Goal: Information Seeking & Learning: Learn about a topic

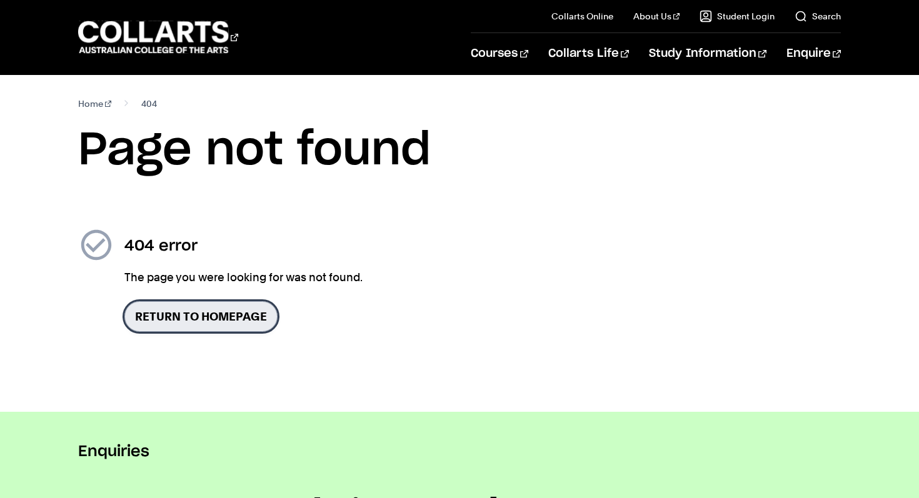
click at [222, 317] on link "Return to homepage" at bounding box center [200, 316] width 153 height 31
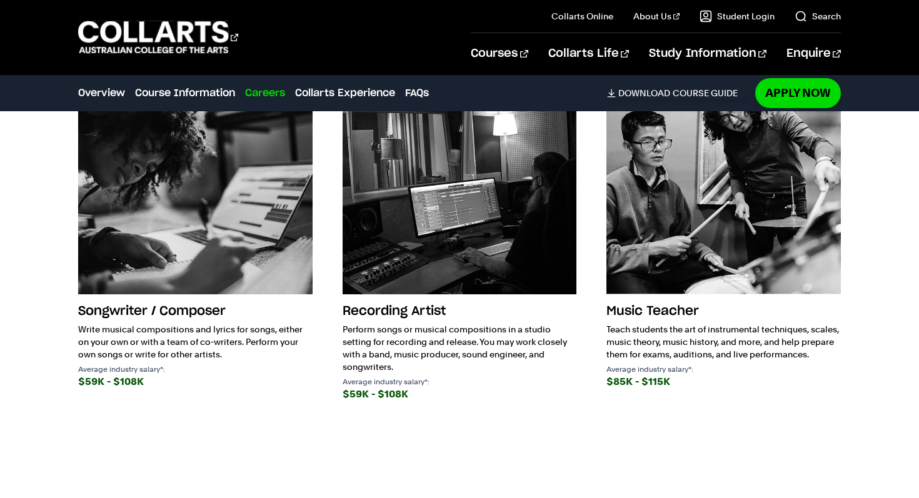
scroll to position [1829, 0]
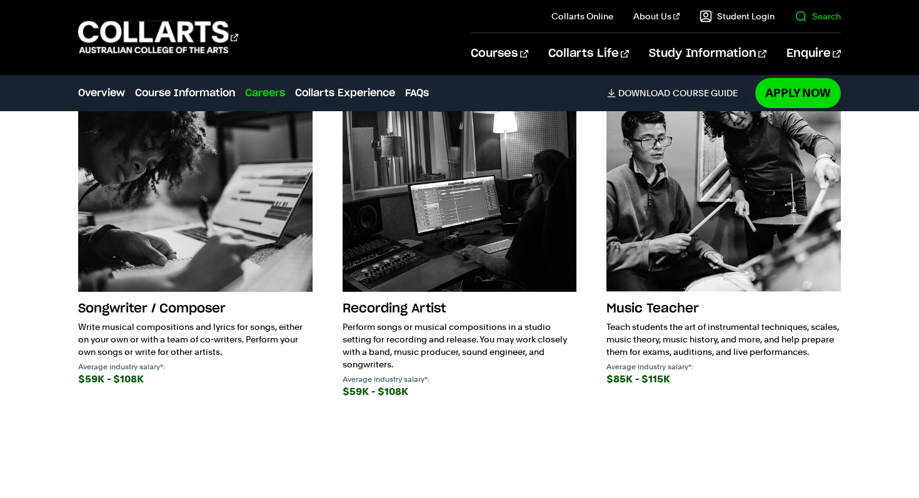
click at [811, 6] on il "Search" at bounding box center [807, 16] width 66 height 32
click at [798, 18] on link "Search" at bounding box center [817, 16] width 46 height 12
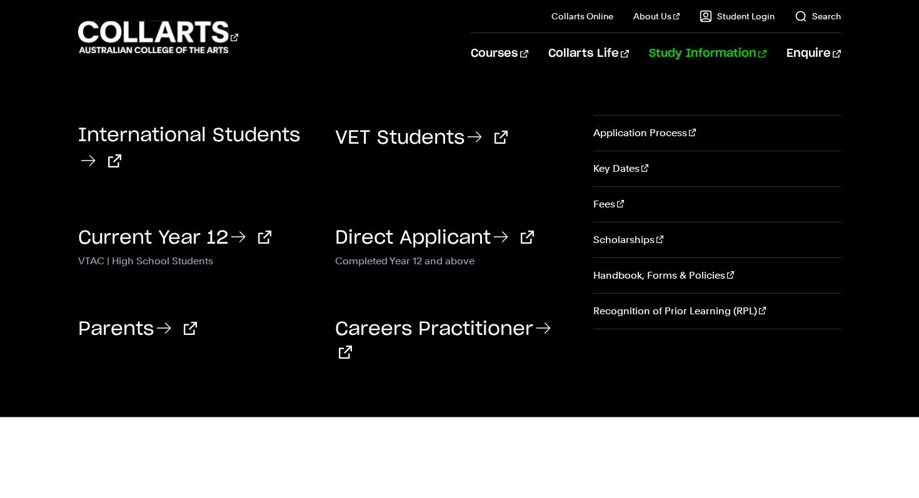
scroll to position [0, 0]
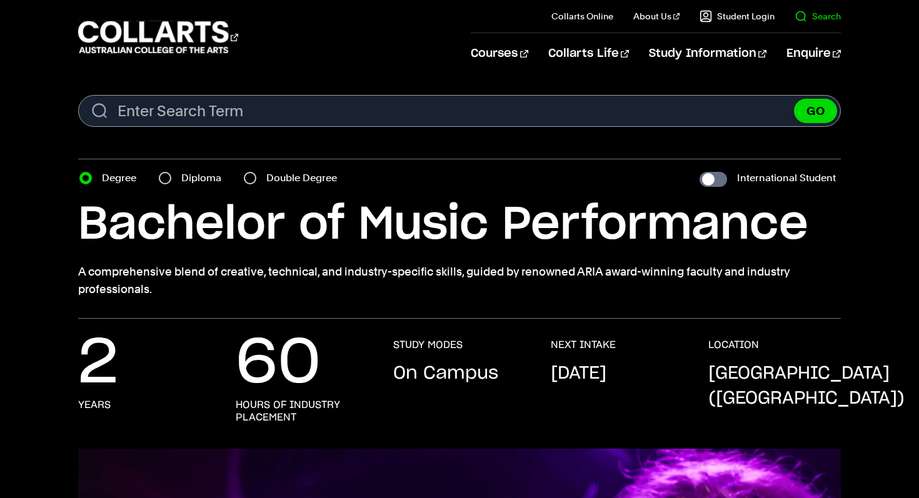
click at [802, 13] on link "Search" at bounding box center [817, 16] width 46 height 12
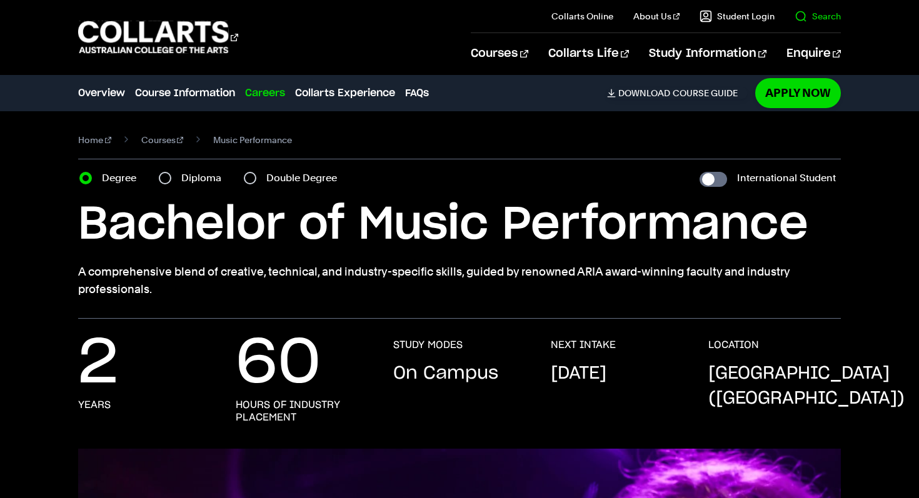
click at [802, 13] on link "Search" at bounding box center [817, 16] width 46 height 12
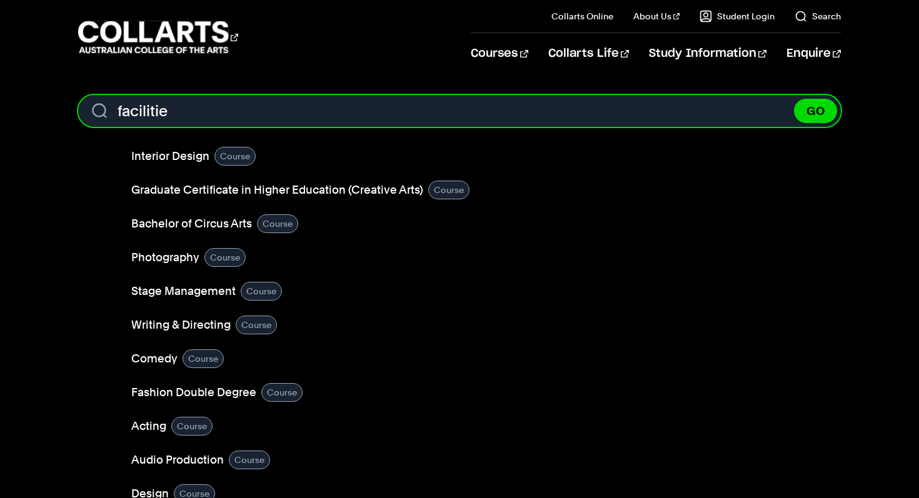
type input "facilities"
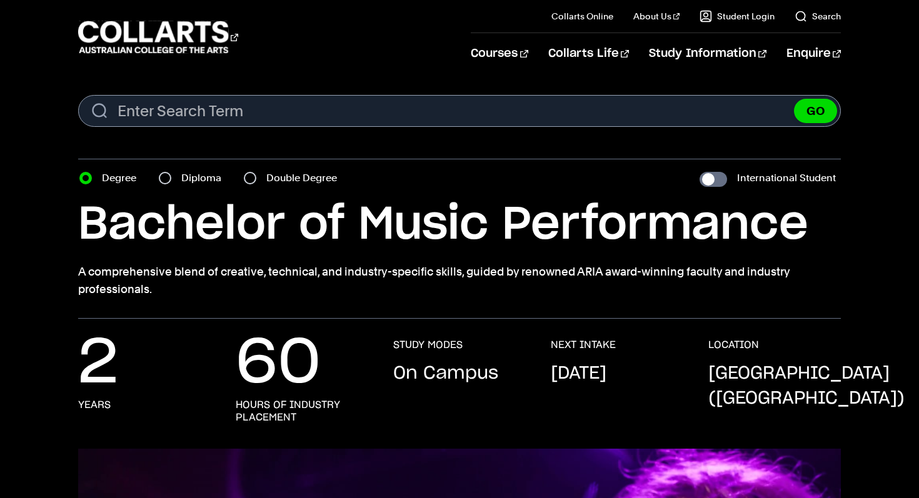
click at [553, 264] on p "A comprehensive blend of creative, technical, and industry-specific skills, gui…" at bounding box center [459, 280] width 762 height 35
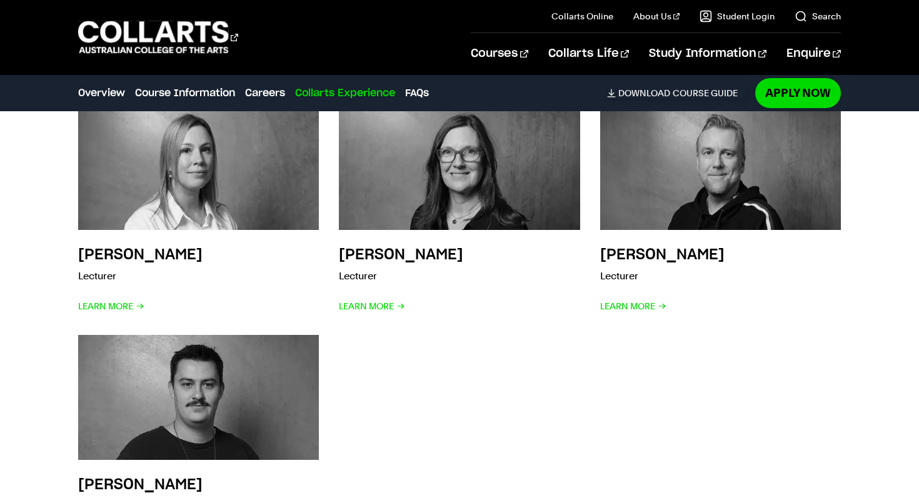
scroll to position [3448, 0]
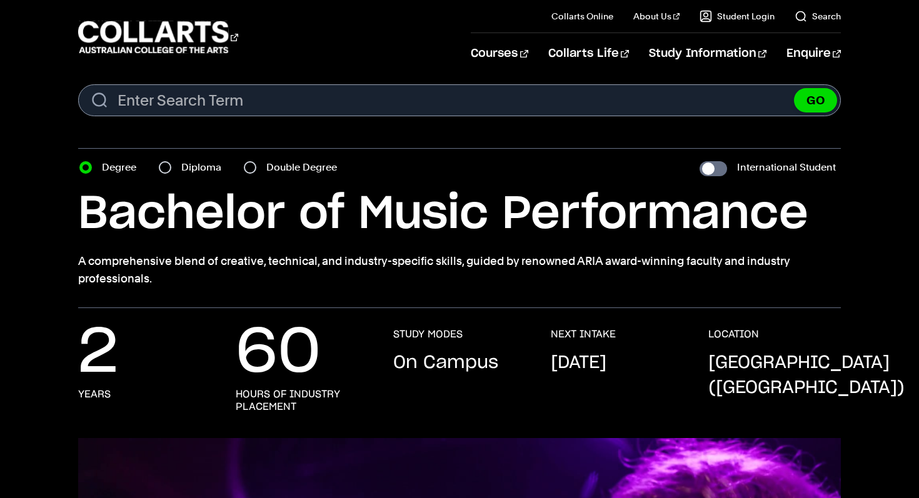
scroll to position [13, 0]
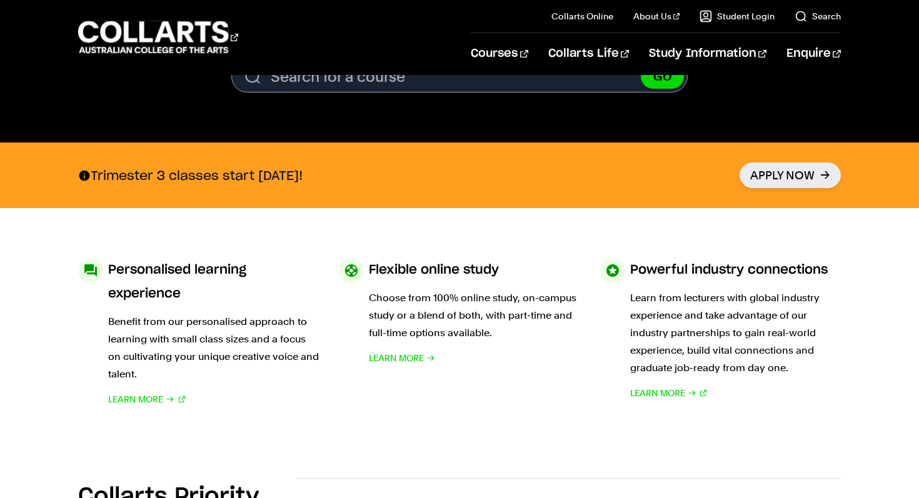
scroll to position [567, 0]
